Goal: Browse casually

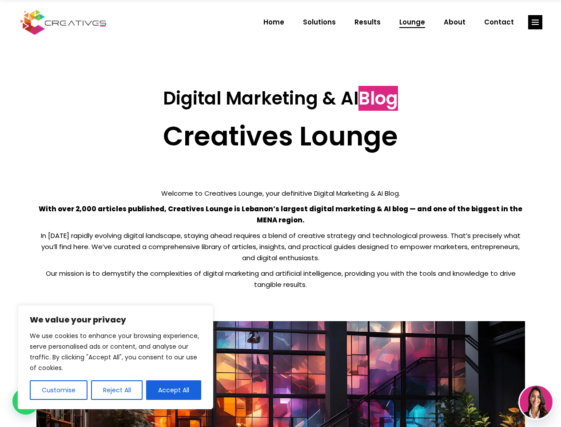
click at [280, 213] on p "With over 2,000 articles published, Creatives Lounge is Lebanon’s largest digit…" at bounding box center [280, 214] width 489 height 22
click at [58, 390] on button "Customise" at bounding box center [59, 390] width 58 height 20
click at [0, 0] on div at bounding box center [0, 0] width 0 height 0
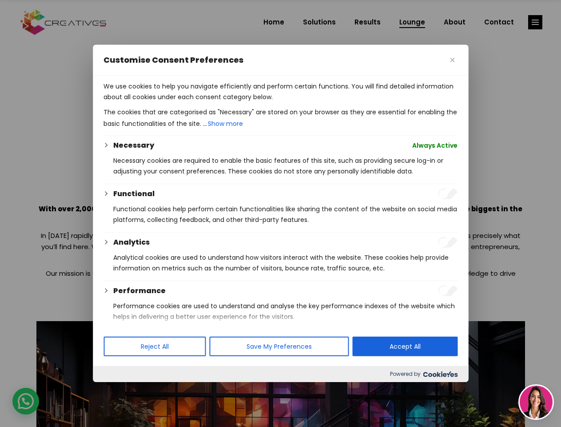
click at [174, 390] on div at bounding box center [280, 213] width 561 height 427
click at [536, 22] on div at bounding box center [280, 213] width 561 height 427
click at [536, 402] on img at bounding box center [536, 401] width 33 height 33
